Goal: Task Accomplishment & Management: Use online tool/utility

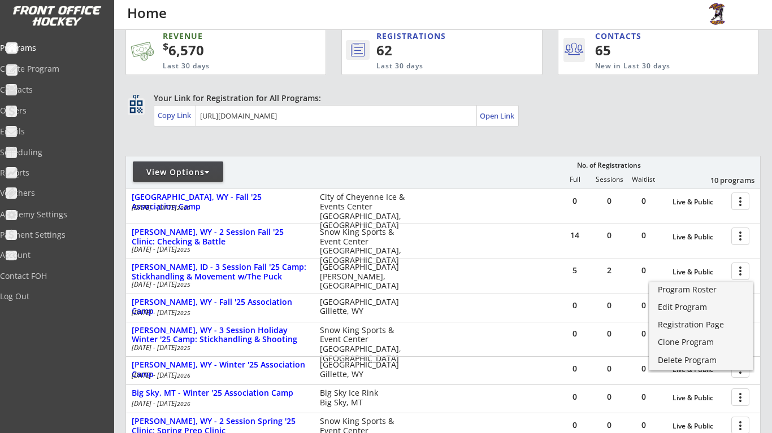
click at [492, 162] on div "View Options No. of Registrations Full Sessions Waitlist 10 programs" at bounding box center [442, 172] width 635 height 33
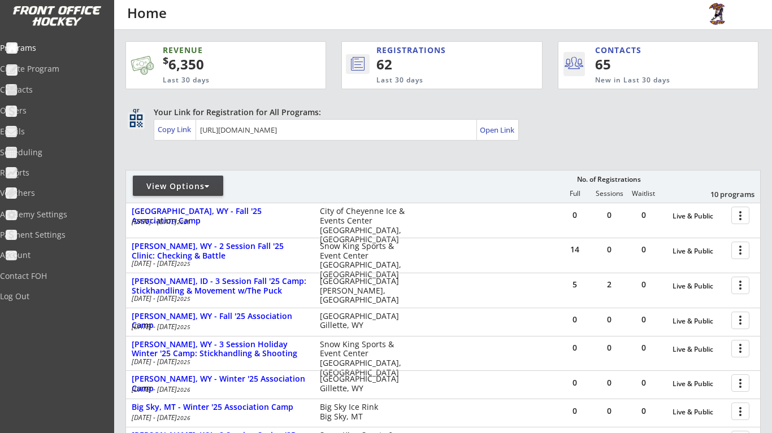
click at [183, 187] on div "View Options" at bounding box center [178, 186] width 90 height 11
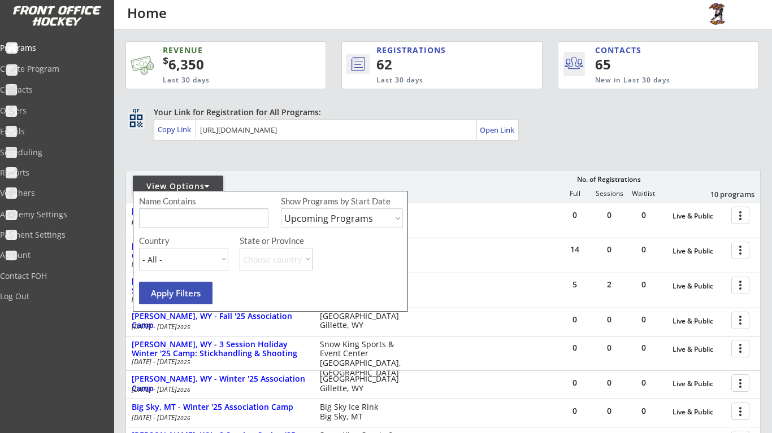
click at [233, 160] on div "REVENUE $ 6,350 Last 30 days REGISTRATIONS 62 Last 30 days CONTACTS 65 New in L…" at bounding box center [442, 340] width 635 height 621
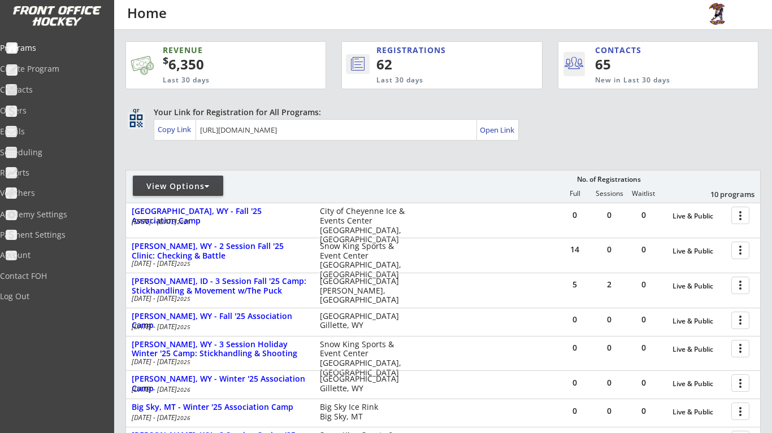
click at [224, 184] on div at bounding box center [259, 191] width 266 height 20
click at [212, 185] on div "View Options" at bounding box center [178, 186] width 90 height 11
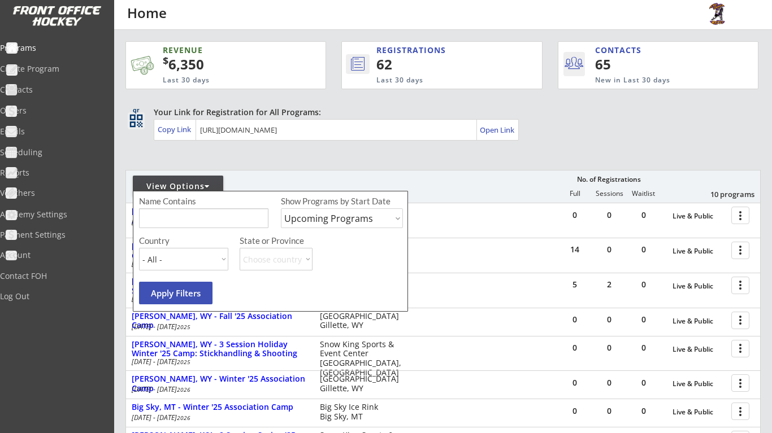
select select ""Past Programs""
click at [189, 300] on button "Apply Filters" at bounding box center [175, 293] width 73 height 23
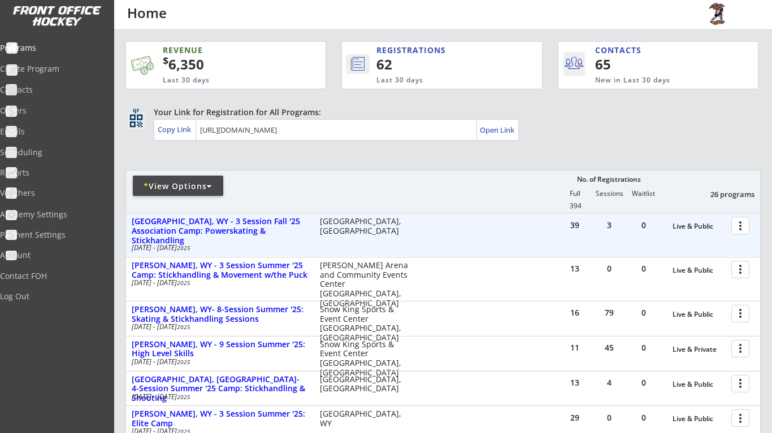
click at [739, 221] on div at bounding box center [742, 225] width 20 height 20
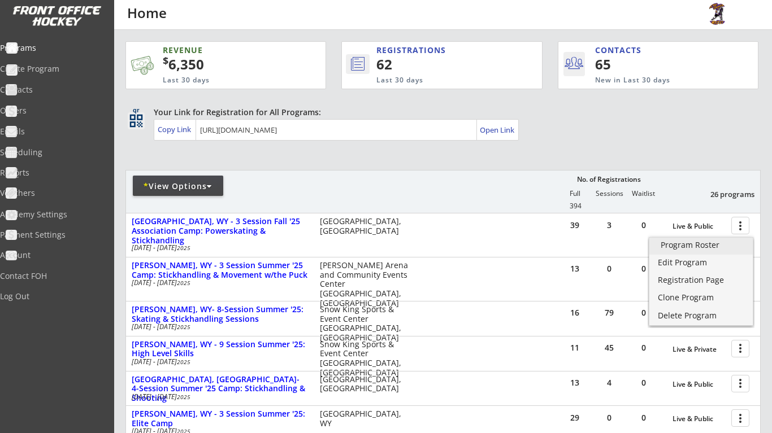
click at [713, 246] on div "Program Roster" at bounding box center [701, 245] width 81 height 8
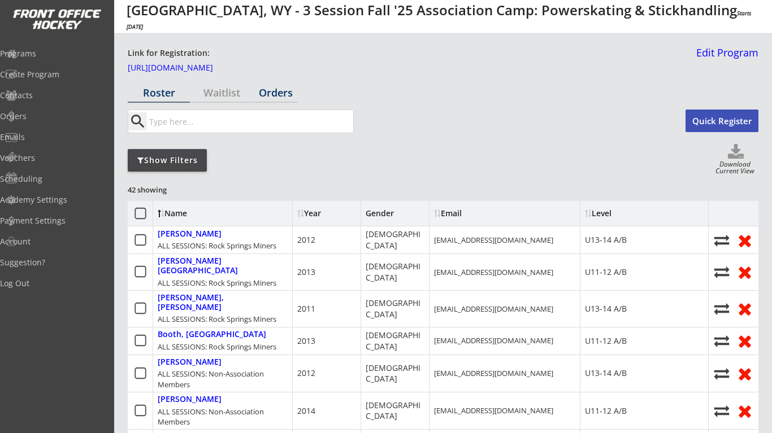
click at [268, 88] on div "Orders" at bounding box center [275, 93] width 45 height 10
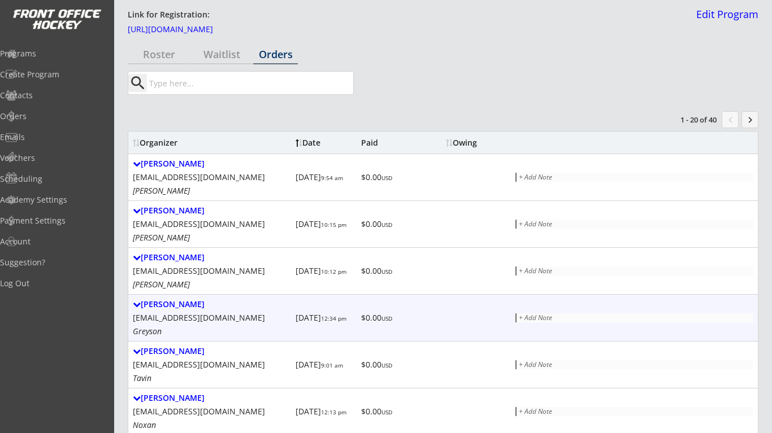
scroll to position [11, 0]
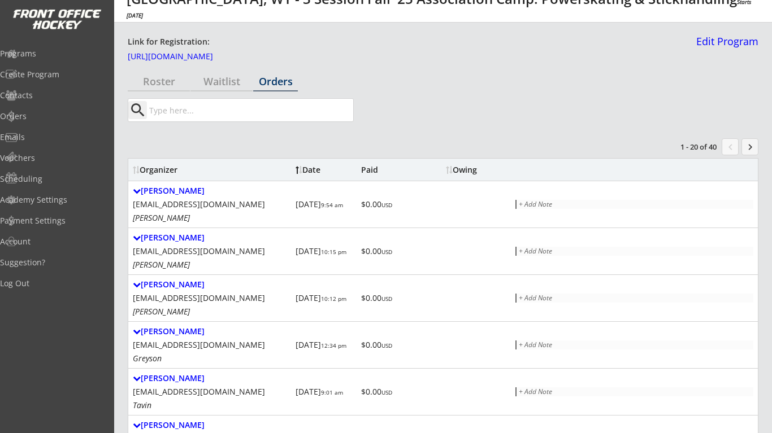
click at [264, 117] on input "input" at bounding box center [250, 110] width 206 height 23
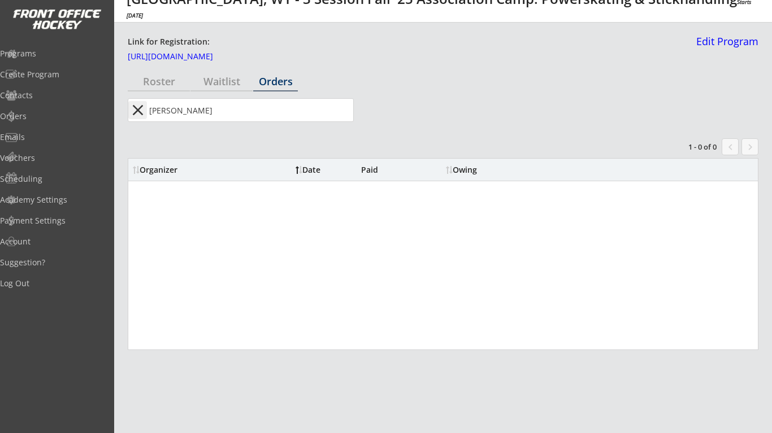
type input "tschida"
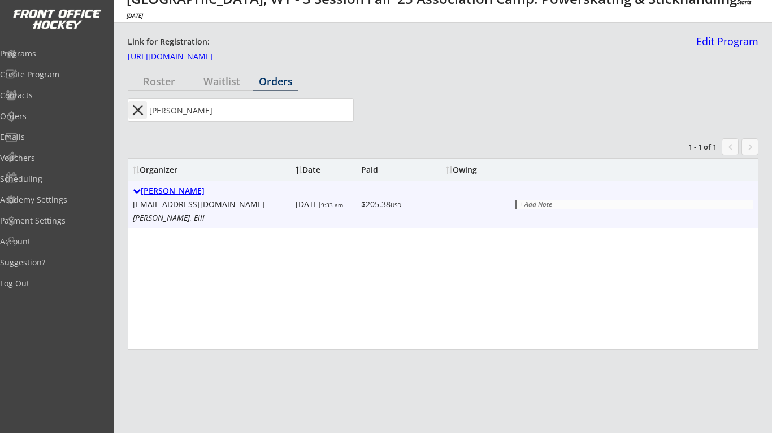
click at [184, 193] on div "[PERSON_NAME]" at bounding box center [212, 191] width 158 height 10
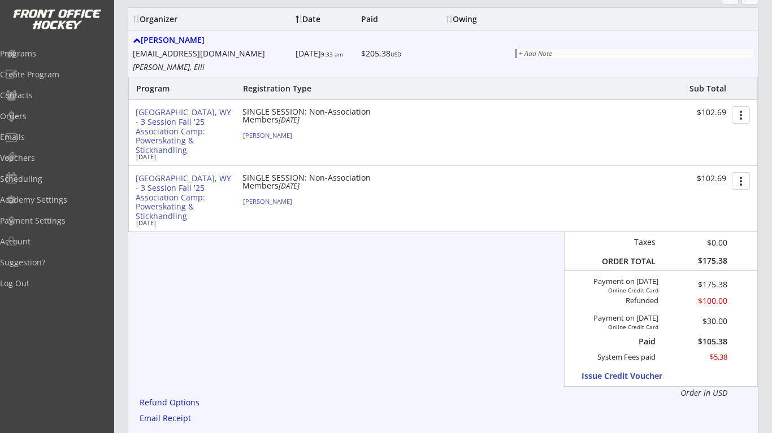
scroll to position [161, 0]
click at [63, 159] on div "Vouchers" at bounding box center [54, 158] width 102 height 8
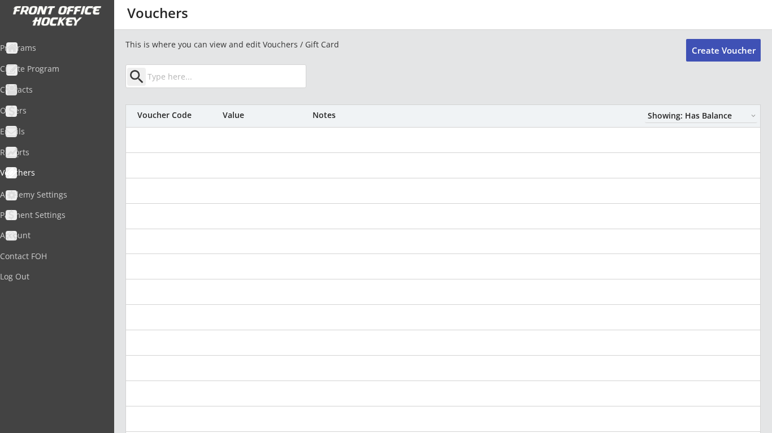
select select ""Showing: Has Balance""
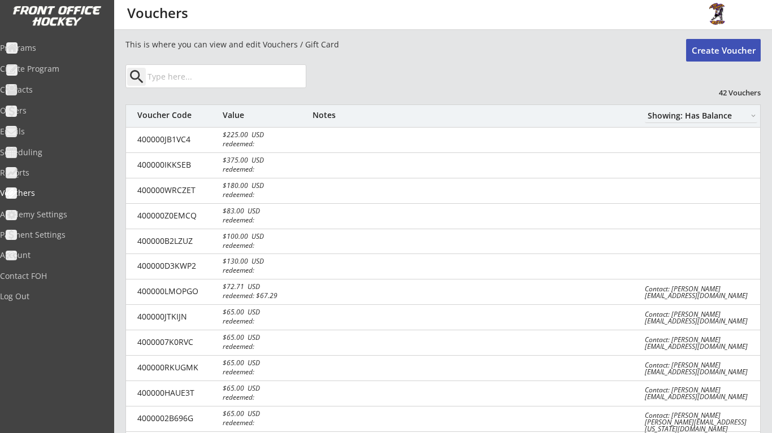
click at [722, 57] on button "Create Voucher" at bounding box center [723, 50] width 75 height 23
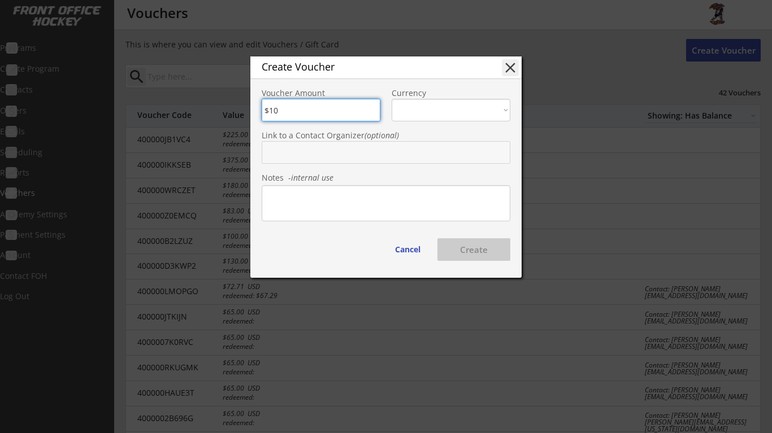
type input "$105"
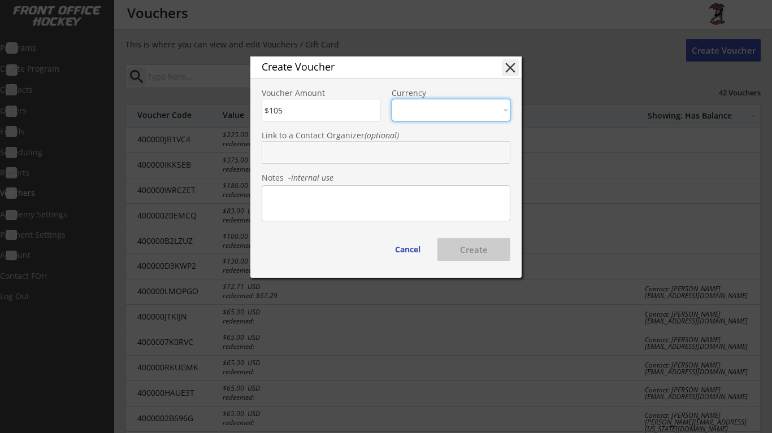
select select ""USD""
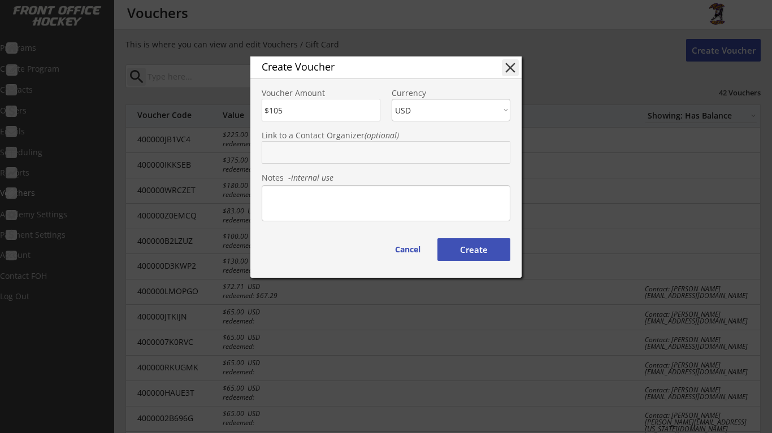
click at [397, 157] on input "text" at bounding box center [386, 152] width 249 height 23
type input "cara"
type input "[PERSON_NAME]"
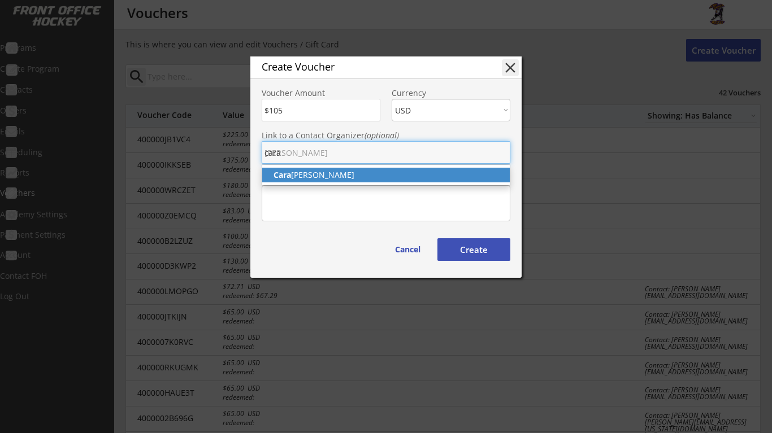
click at [360, 174] on p "[PERSON_NAME]" at bounding box center [386, 175] width 248 height 15
type input "[PERSON_NAME]"
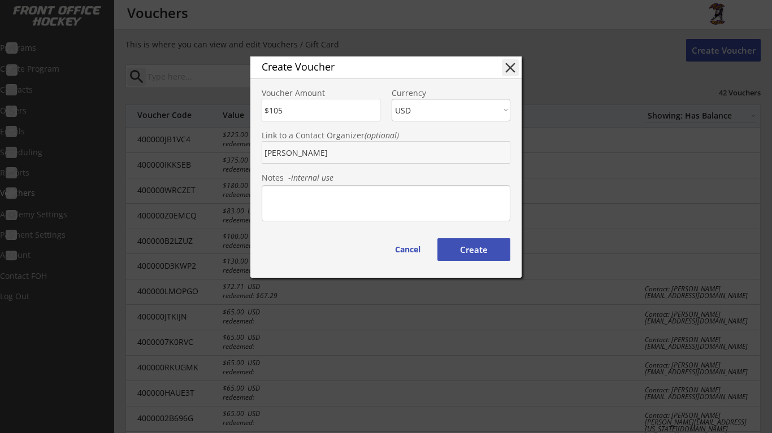
click at [485, 254] on button "Create" at bounding box center [473, 249] width 73 height 23
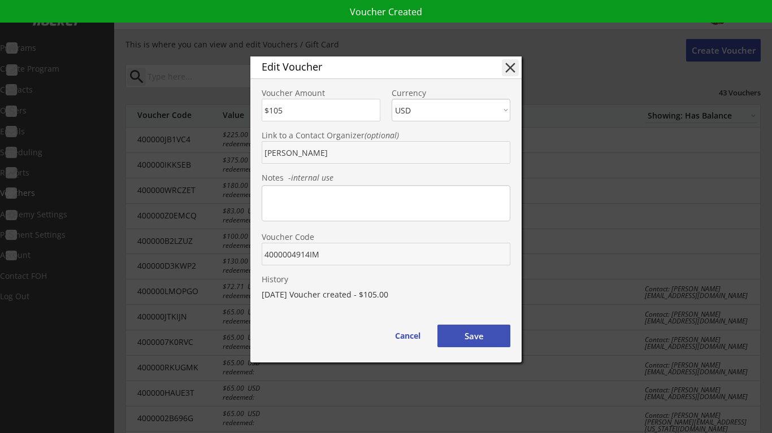
drag, startPoint x: 327, startPoint y: 255, endPoint x: 252, endPoint y: 258, distance: 75.2
click at [252, 258] on div "Voucher Code" at bounding box center [385, 244] width 271 height 42
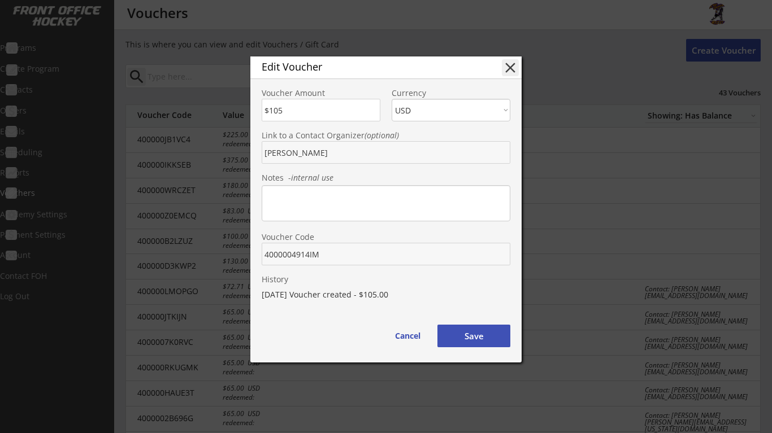
click at [503, 332] on button "Save" at bounding box center [473, 336] width 73 height 23
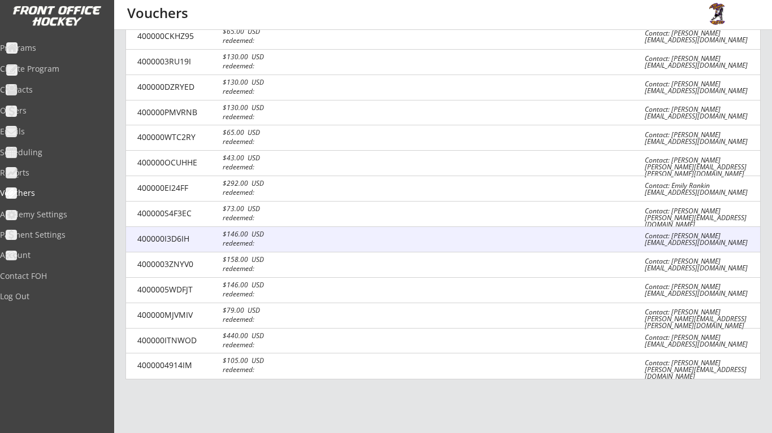
scroll to position [839, 0]
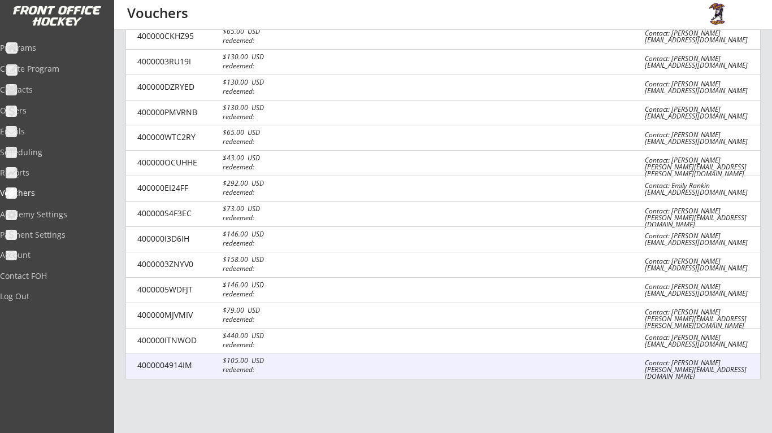
click at [724, 360] on div "Contact: [PERSON_NAME] [PERSON_NAME][EMAIL_ADDRESS][DOMAIN_NAME]" at bounding box center [699, 370] width 108 height 20
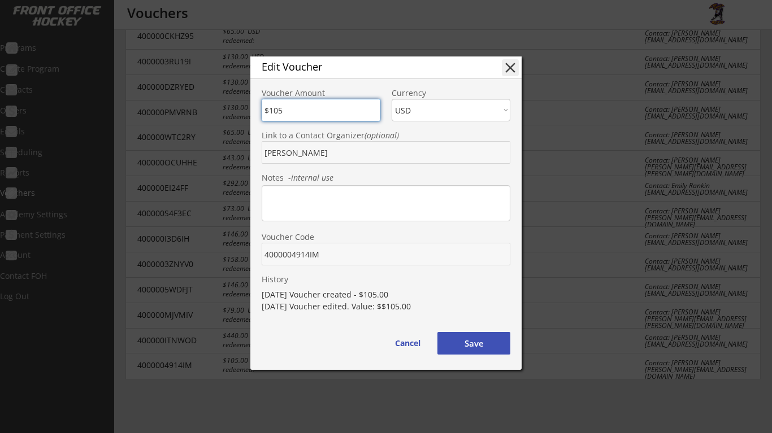
click at [474, 344] on button "Save" at bounding box center [473, 343] width 73 height 23
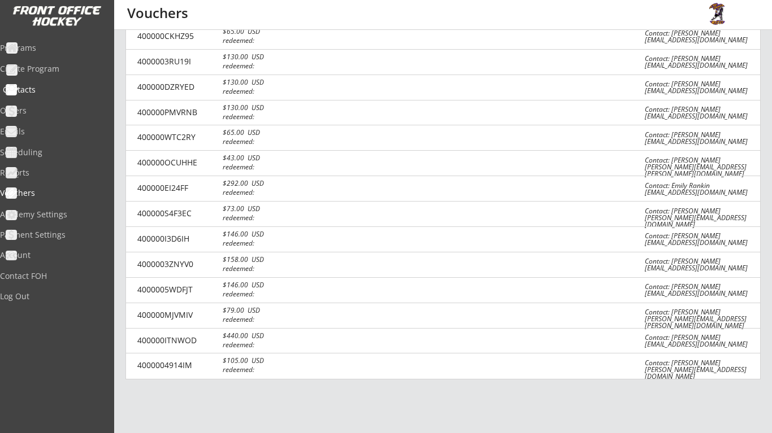
click at [55, 90] on div "Contacts" at bounding box center [54, 90] width 102 height 8
select select ""Players""
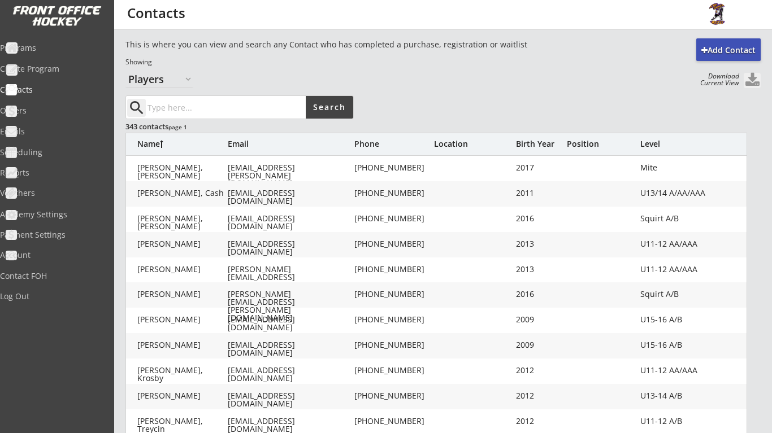
click at [202, 108] on input "input" at bounding box center [225, 107] width 160 height 23
type input "cara"
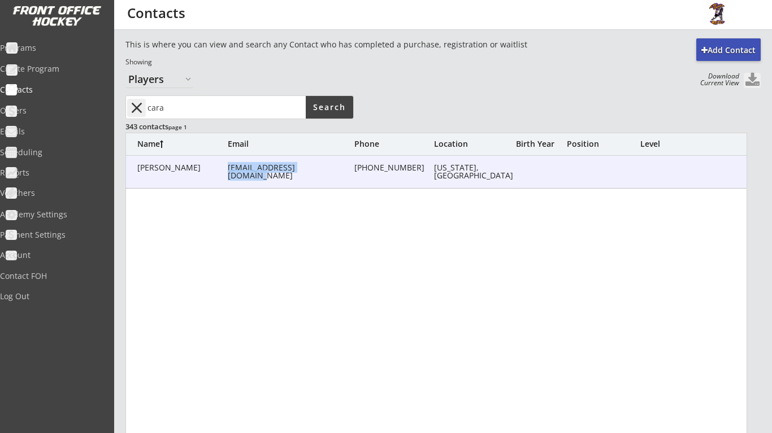
drag, startPoint x: 324, startPoint y: 166, endPoint x: 222, endPoint y: 169, distance: 102.3
click at [222, 169] on div "[PERSON_NAME] [PERSON_NAME][EMAIL_ADDRESS][DOMAIN_NAME] [PHONE_NUMBER] [US_STAT…" at bounding box center [437, 172] width 622 height 16
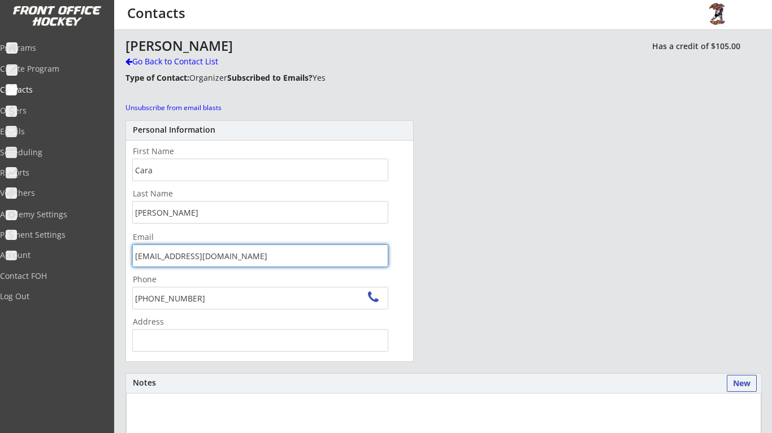
drag, startPoint x: 241, startPoint y: 255, endPoint x: 109, endPoint y: 250, distance: 131.8
click at [169, 56] on div "Go Back to Contact List" at bounding box center [197, 61] width 145 height 11
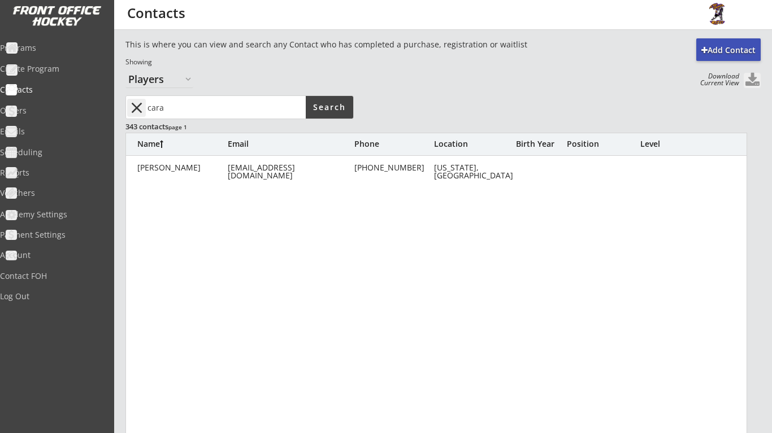
click at [141, 104] on button "close" at bounding box center [136, 108] width 19 height 18
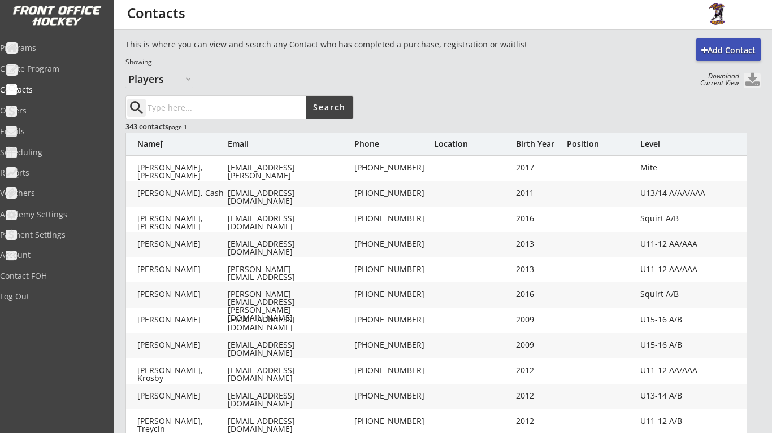
click at [230, 140] on div "Email" at bounding box center [290, 144] width 124 height 8
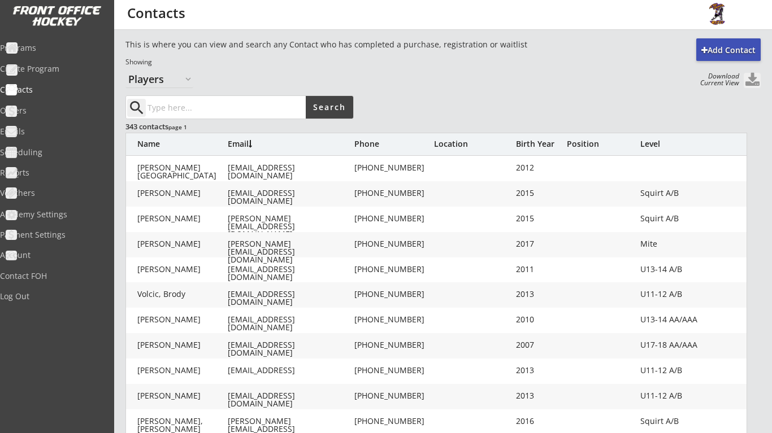
click at [236, 144] on div "Email" at bounding box center [290, 144] width 124 height 8
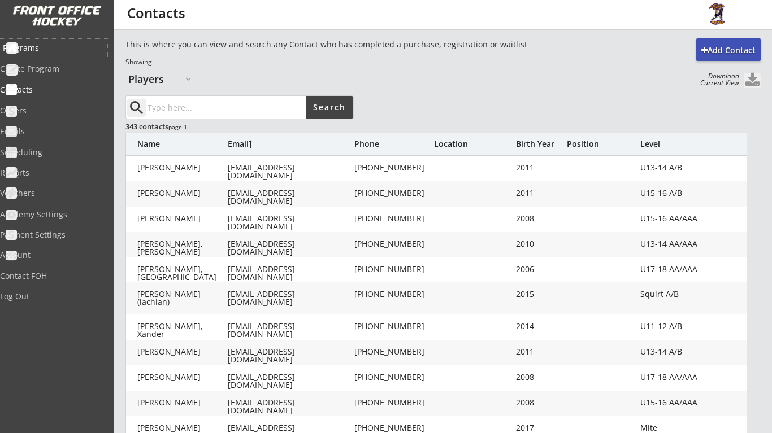
click at [58, 52] on div "Programs" at bounding box center [54, 48] width 102 height 8
